Goal: Book appointment/travel/reservation

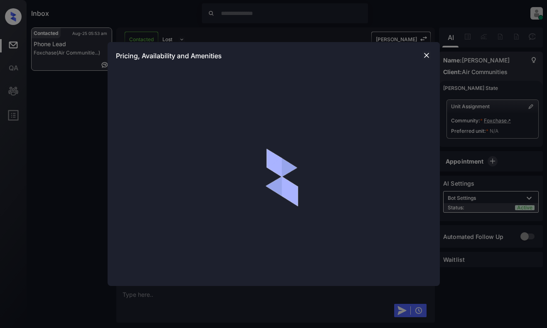
scroll to position [682, 0]
click at [428, 54] on img at bounding box center [427, 55] width 8 height 8
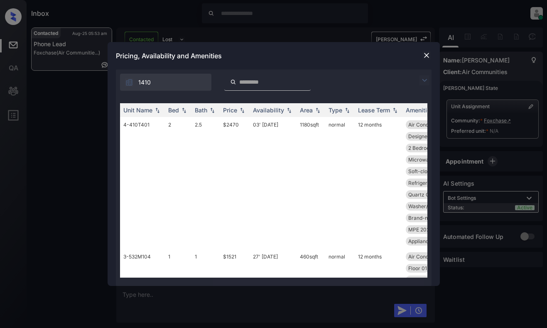
scroll to position [1289, 0]
click at [424, 82] on img at bounding box center [425, 80] width 10 height 10
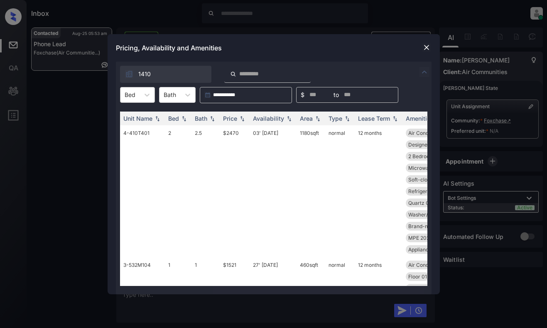
click at [136, 100] on div "Bed" at bounding box center [130, 95] width 19 height 12
click at [138, 111] on div "1" at bounding box center [137, 115] width 35 height 15
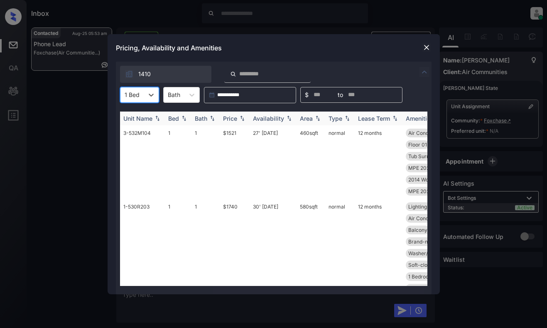
click at [234, 119] on div "Price" at bounding box center [230, 118] width 14 height 7
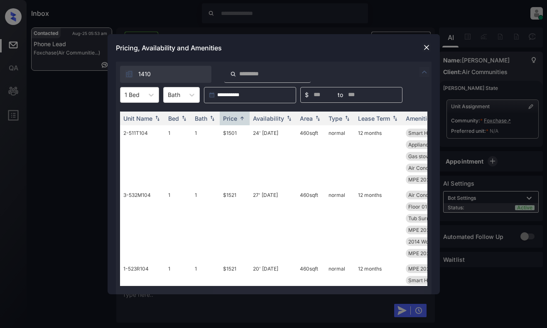
click at [133, 92] on div at bounding box center [132, 94] width 15 height 9
click at [140, 129] on div "2" at bounding box center [139, 130] width 39 height 15
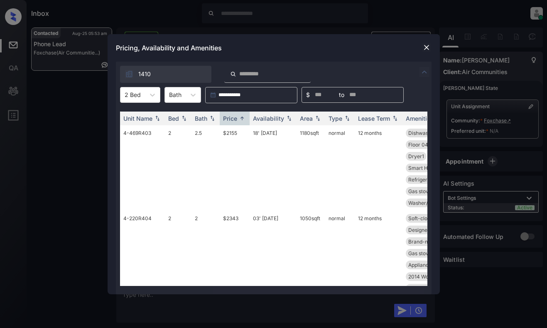
click at [429, 47] on img at bounding box center [427, 47] width 8 height 8
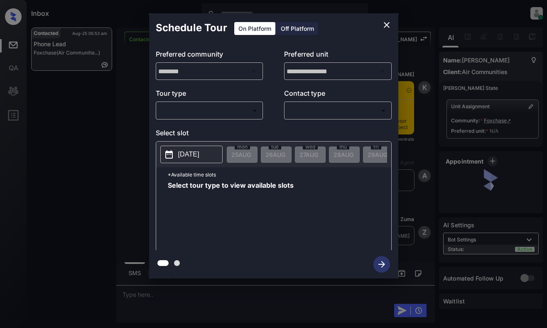
scroll to position [832, 0]
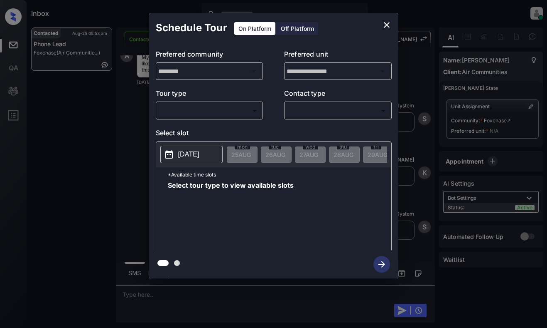
click at [244, 114] on body "Inbox [PERSON_NAME] Online Set yourself offline Set yourself on break Profile S…" at bounding box center [273, 164] width 547 height 328
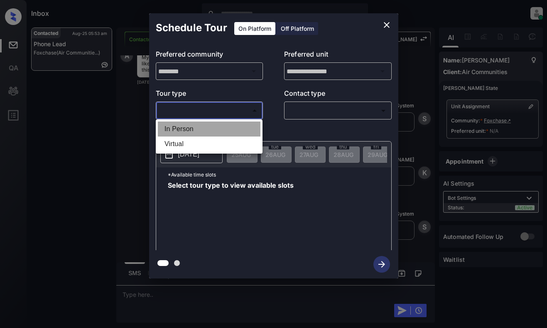
click at [246, 123] on li "In Person" at bounding box center [209, 128] width 103 height 15
type input "********"
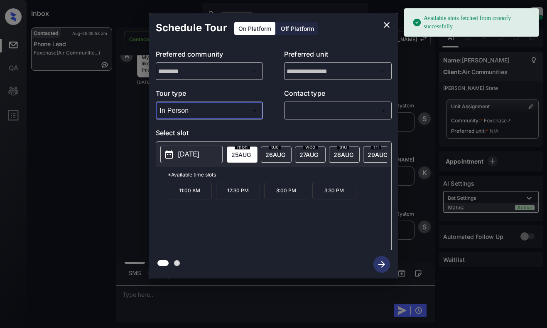
click at [265, 153] on div "[DATE]" at bounding box center [276, 154] width 31 height 16
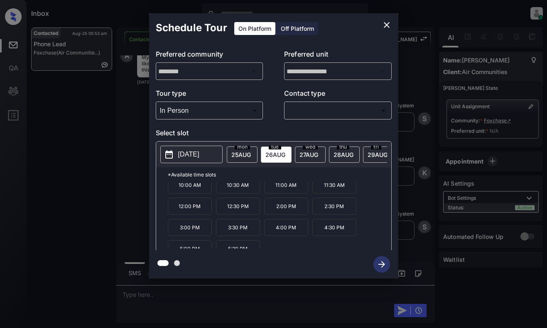
scroll to position [14, 0]
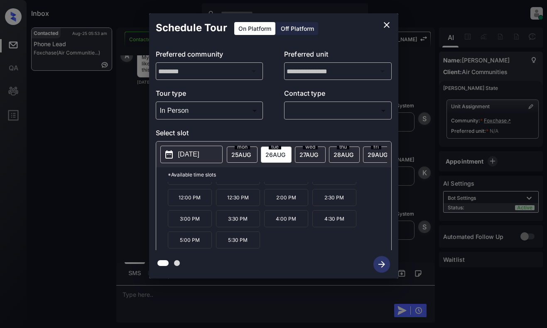
click at [383, 25] on icon "close" at bounding box center [387, 25] width 10 height 10
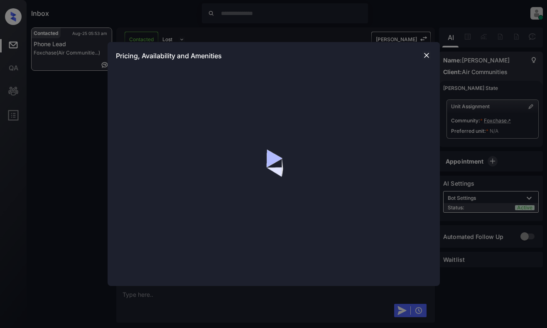
scroll to position [1206, 0]
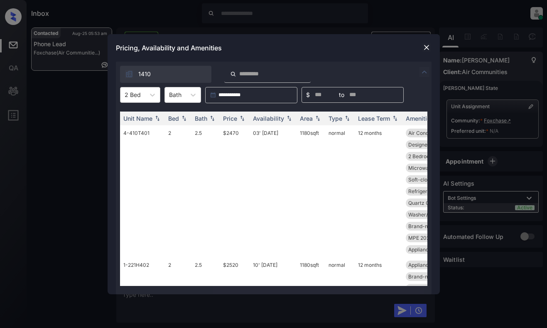
click at [140, 95] on div "2 Bed" at bounding box center [133, 95] width 25 height 12
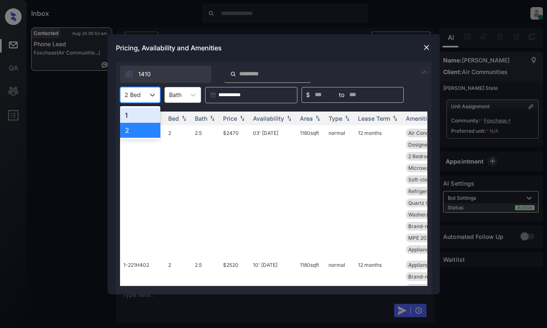
click at [137, 111] on div "1" at bounding box center [140, 115] width 40 height 15
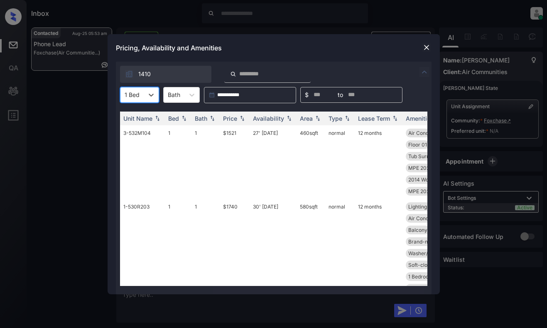
click at [239, 118] on img at bounding box center [242, 118] width 8 height 6
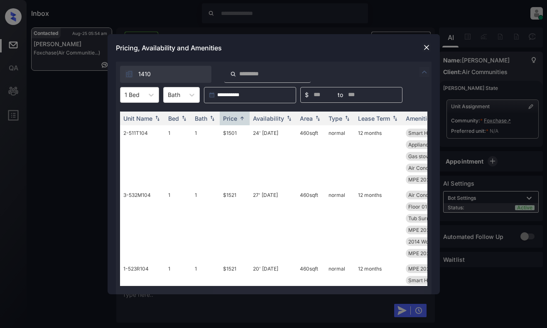
click at [138, 91] on div at bounding box center [132, 94] width 15 height 9
click at [135, 130] on div "2" at bounding box center [139, 130] width 39 height 15
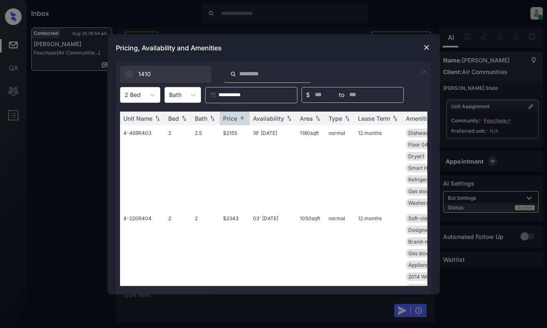
click at [293, 52] on div "Pricing, Availability and Amenities" at bounding box center [274, 47] width 333 height 27
click at [429, 44] on img at bounding box center [427, 47] width 8 height 8
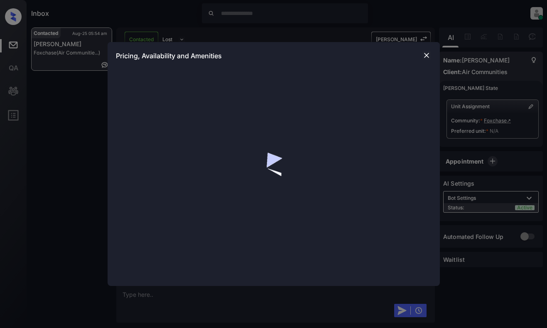
scroll to position [1289, 0]
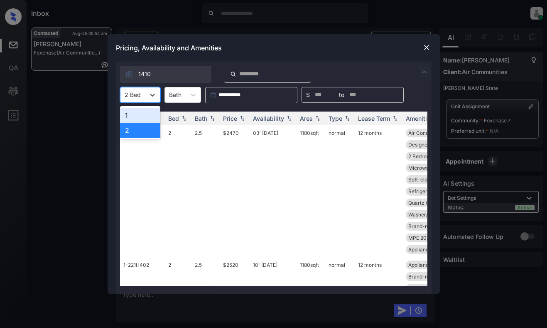
click at [133, 94] on div at bounding box center [133, 94] width 16 height 9
click at [137, 110] on div "1" at bounding box center [140, 115] width 40 height 15
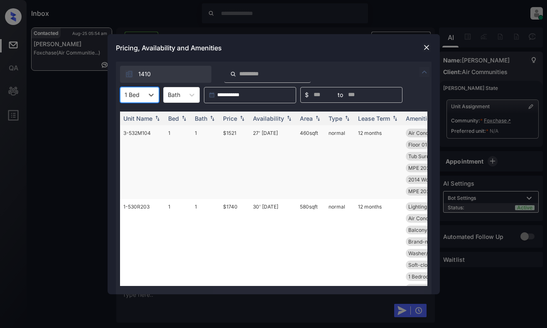
click at [243, 118] on img at bounding box center [242, 118] width 8 height 6
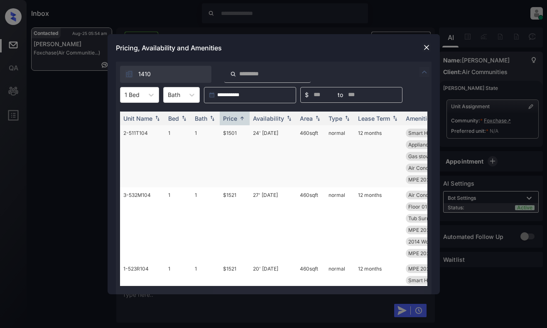
click at [271, 159] on td "24' Sep 25" at bounding box center [273, 156] width 47 height 62
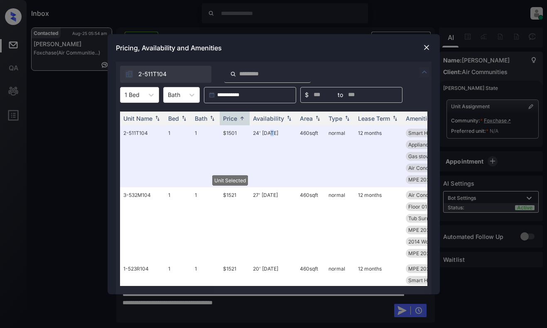
click at [425, 46] on img at bounding box center [427, 47] width 8 height 8
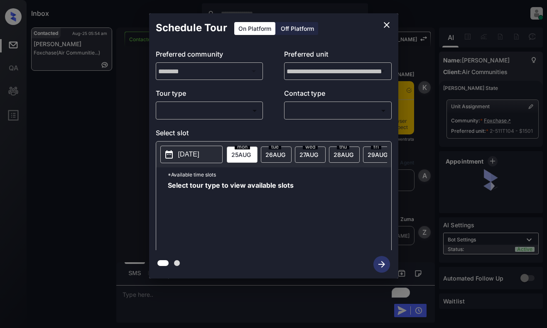
scroll to position [1405, 0]
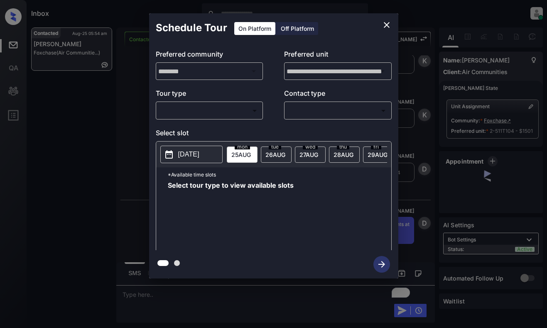
click at [223, 111] on body "Inbox [PERSON_NAME] Online Set yourself offline Set yourself on break Profile S…" at bounding box center [273, 164] width 547 height 328
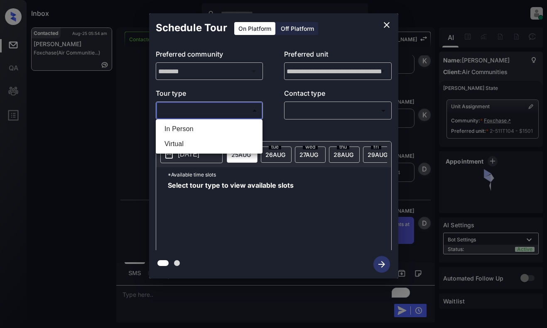
click at [223, 126] on li "In Person" at bounding box center [209, 128] width 103 height 15
type input "********"
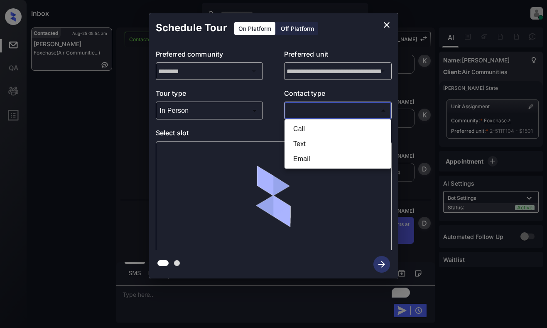
click at [320, 110] on body "Inbox [PERSON_NAME] Online Set yourself offline Set yourself on break Profile S…" at bounding box center [273, 164] width 547 height 328
click at [309, 142] on li "Text" at bounding box center [338, 143] width 103 height 15
type input "****"
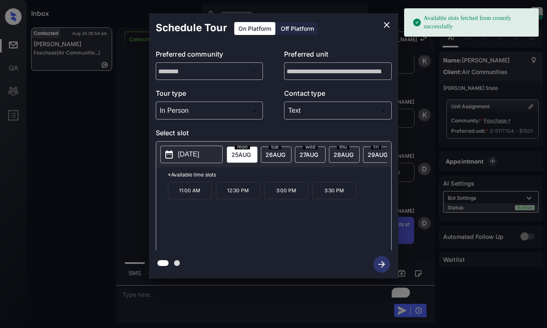
click at [274, 150] on div "[DATE]" at bounding box center [276, 154] width 31 height 16
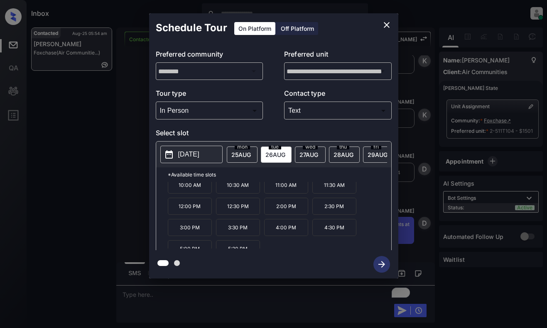
scroll to position [14, 0]
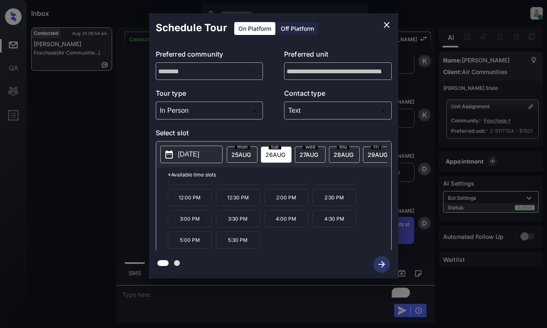
click at [239, 245] on p "5:30 PM" at bounding box center [238, 239] width 44 height 17
click at [375, 264] on icon "button" at bounding box center [382, 264] width 17 height 17
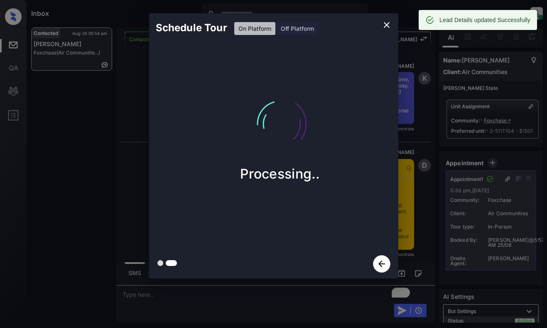
scroll to position [1796, 0]
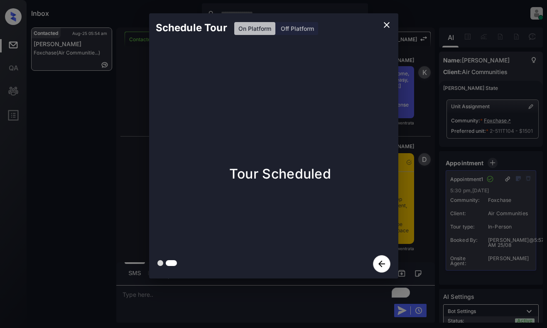
click at [419, 198] on div "Schedule Tour On Platform Off Platform Tour Scheduled" at bounding box center [273, 145] width 547 height 291
